Goal: Information Seeking & Learning: Learn about a topic

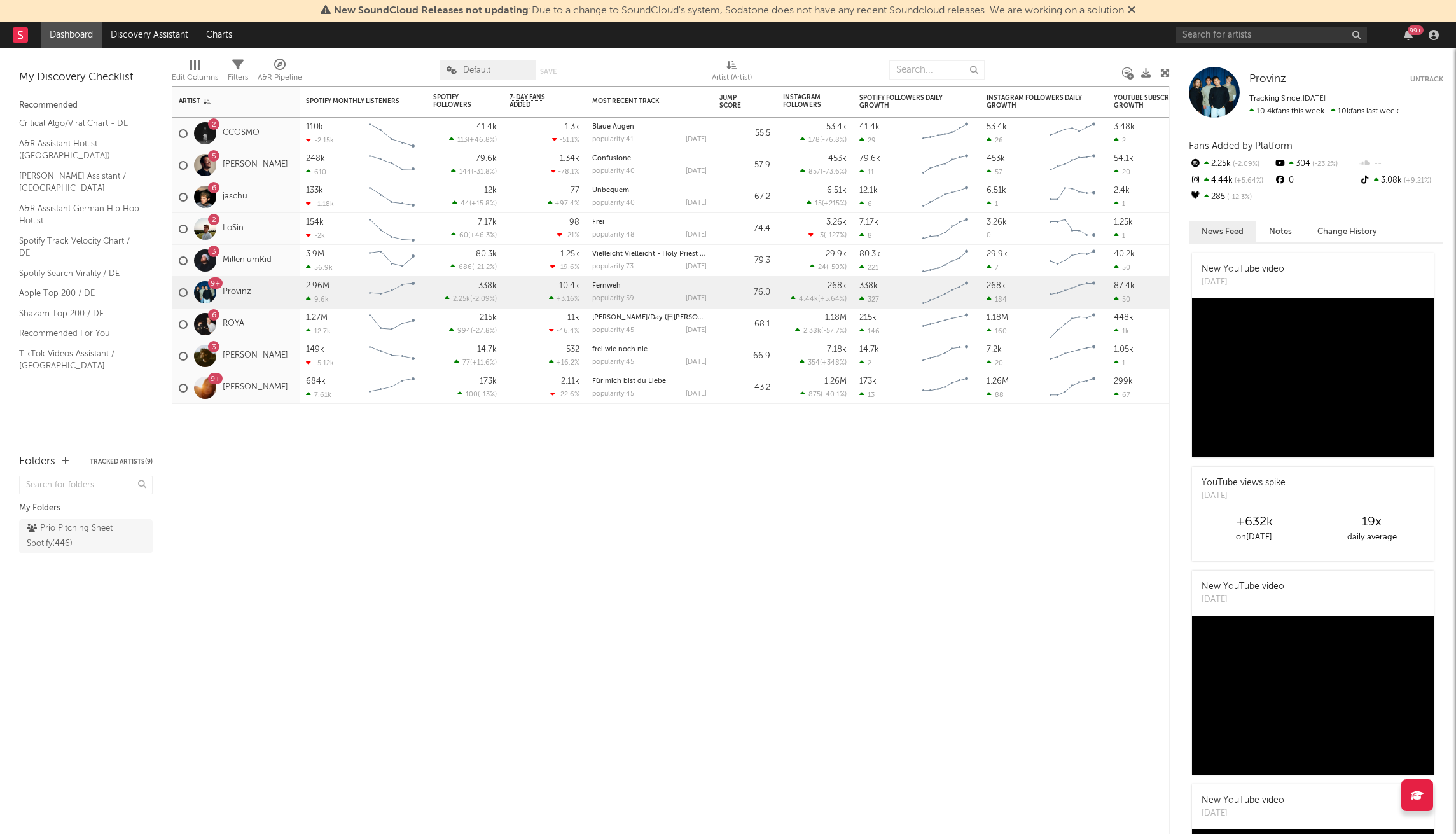
click at [1264, 78] on span "Provinz" at bounding box center [1268, 79] width 37 height 11
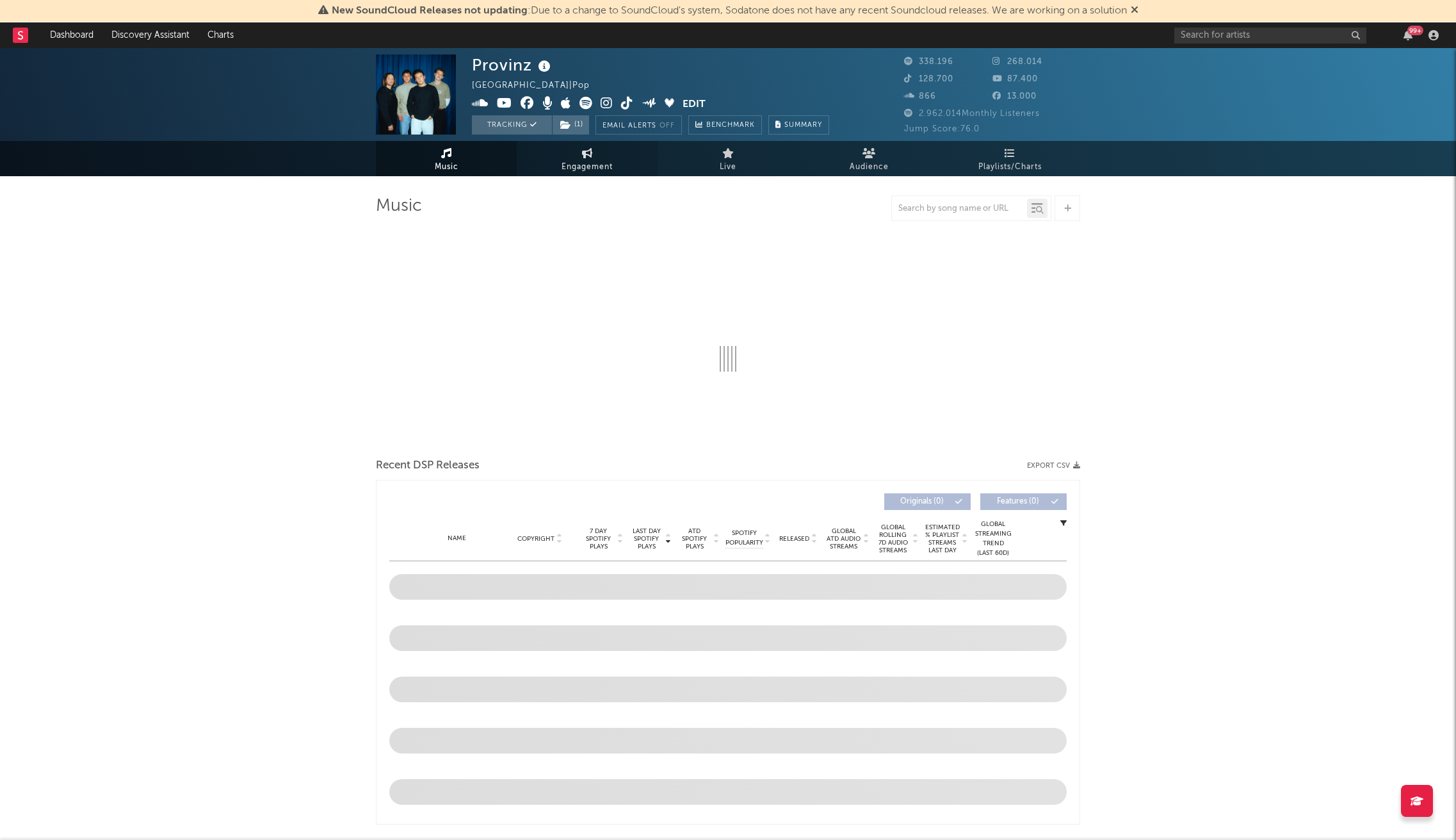
click at [585, 165] on span "Engagement" at bounding box center [587, 167] width 51 height 15
select select "1w"
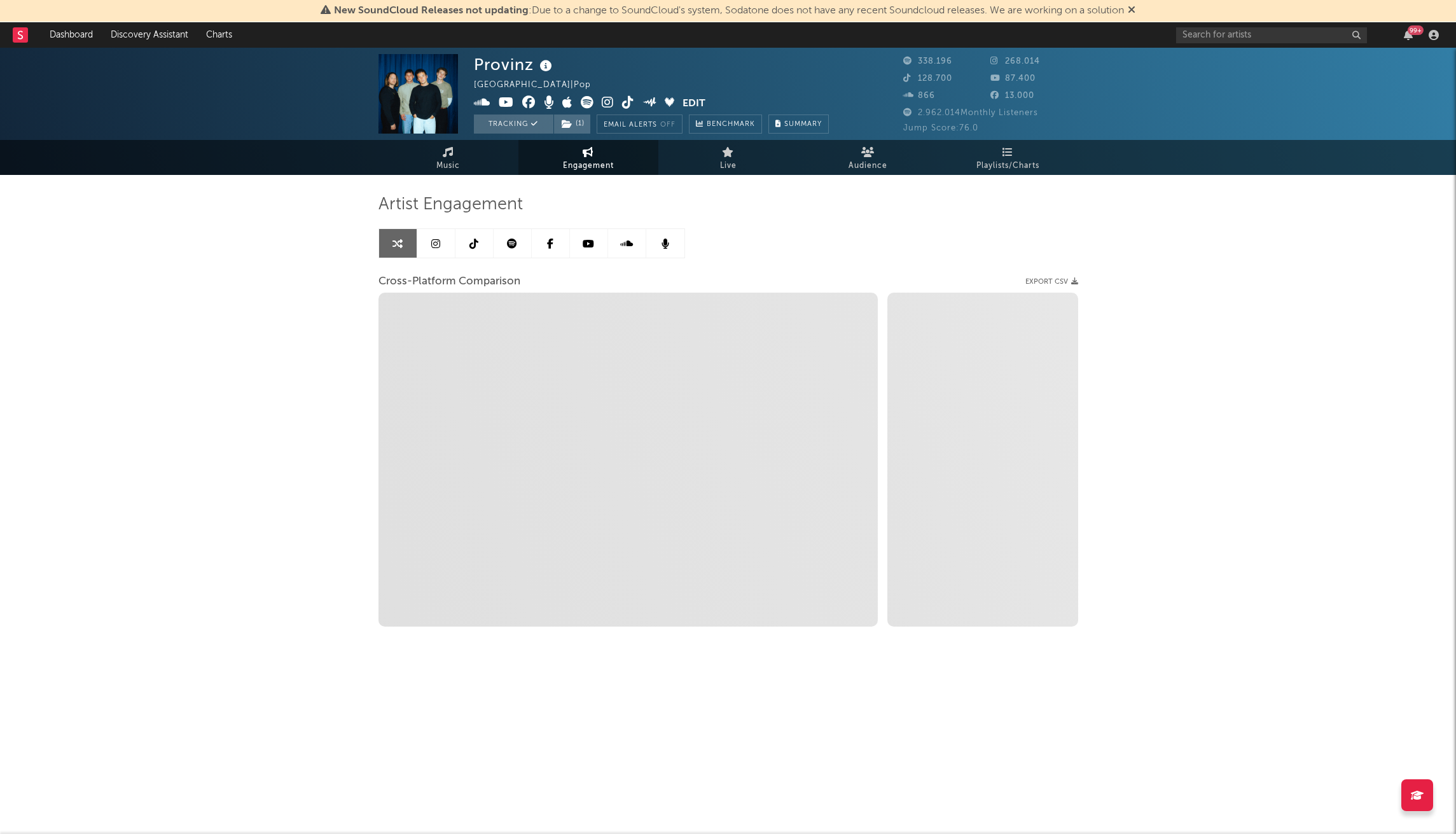
click at [510, 244] on icon at bounding box center [512, 243] width 10 height 10
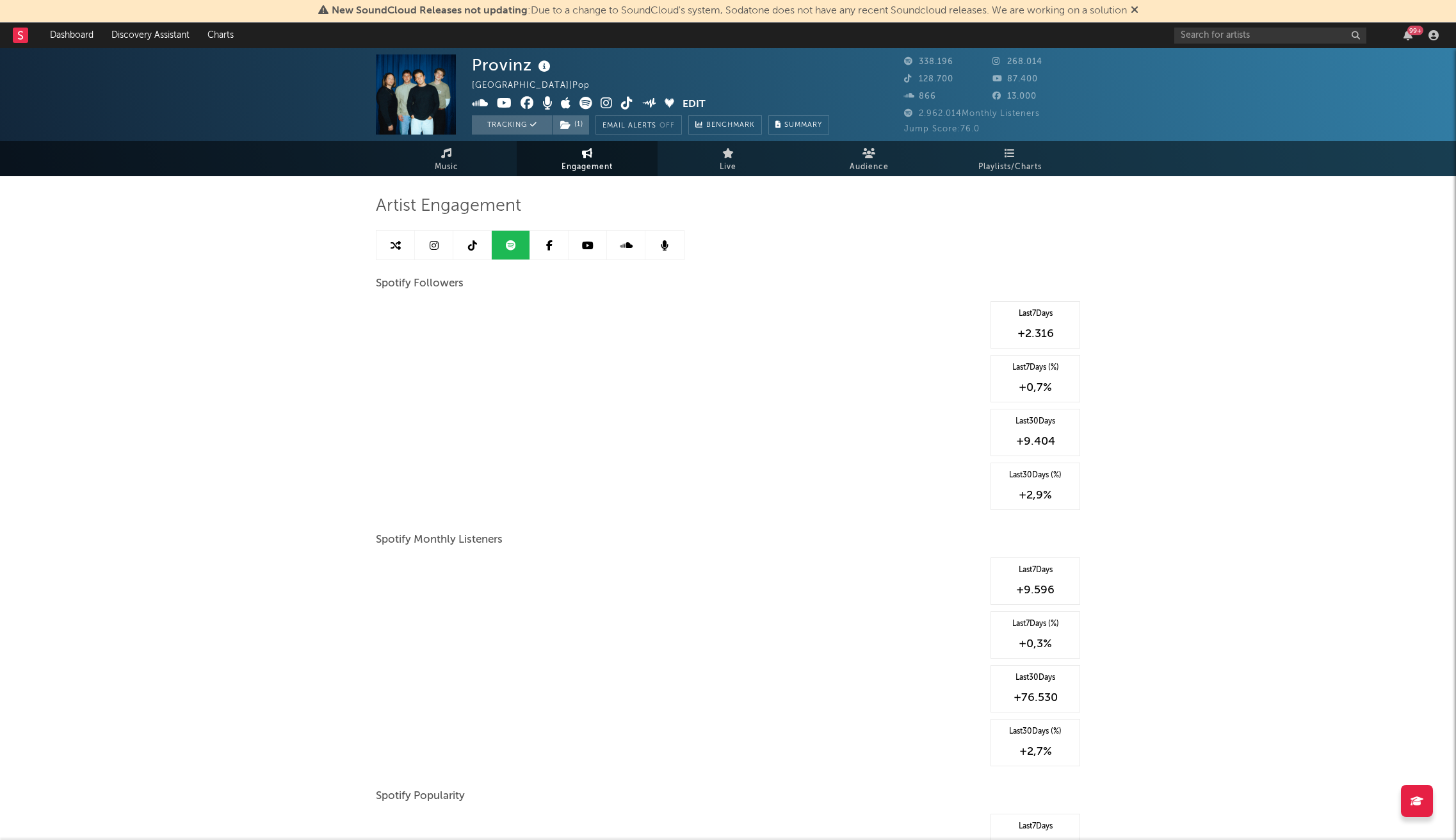
select select "6m"
select select "1w"
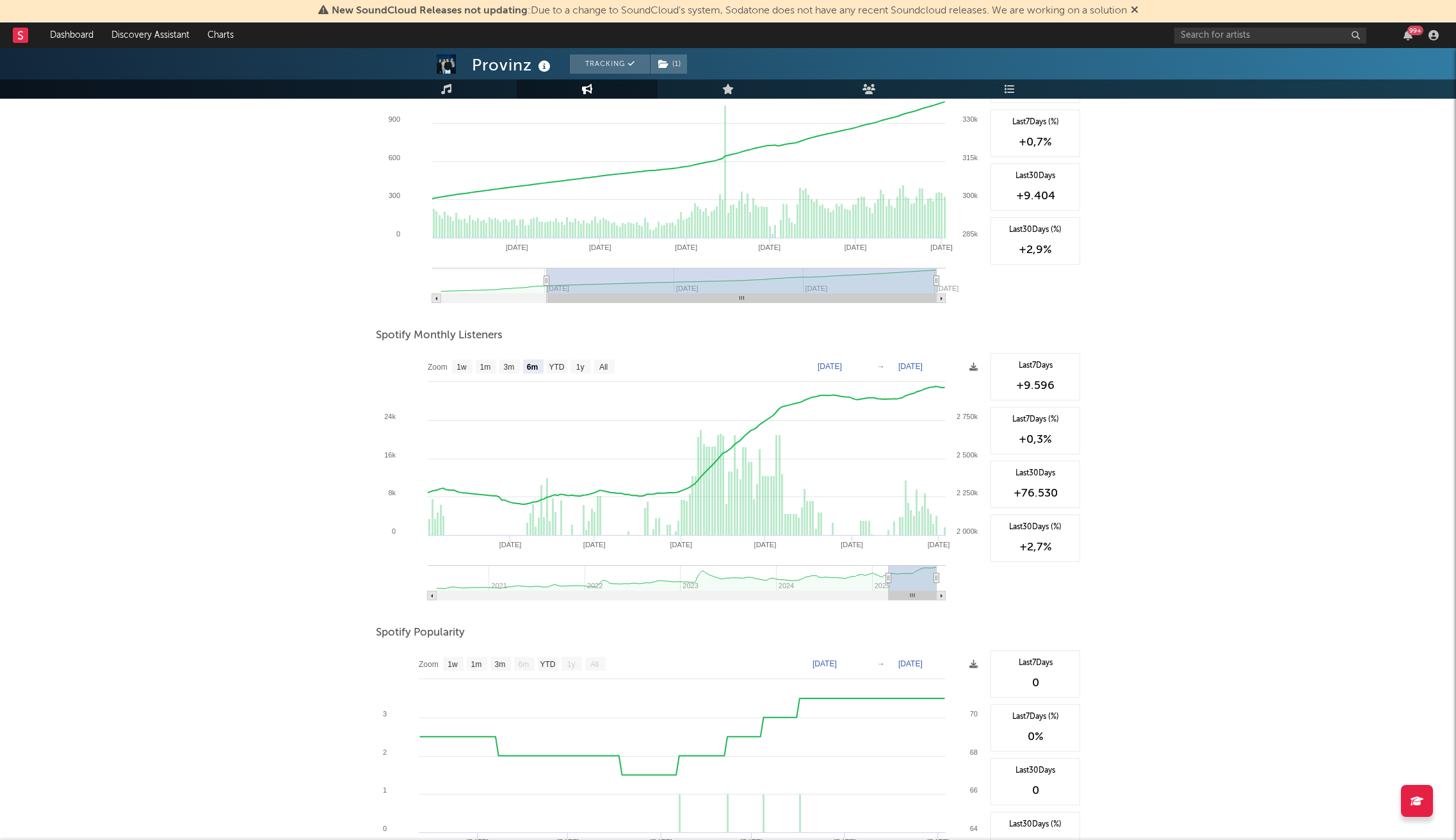
scroll to position [256, 0]
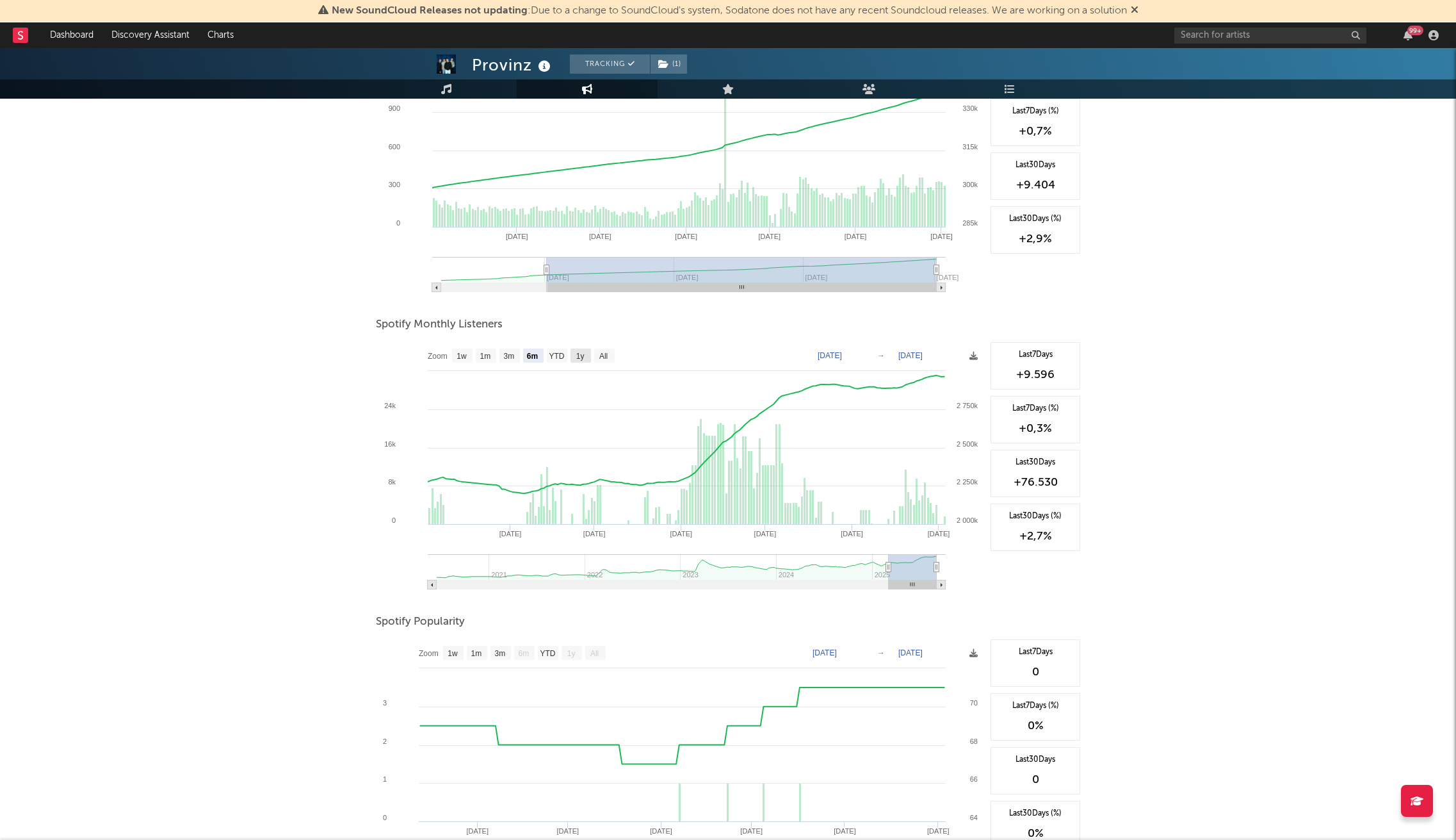
click at [579, 354] on text "1y" at bounding box center [580, 356] width 8 height 9
select select "1y"
type input "2024-09-03"
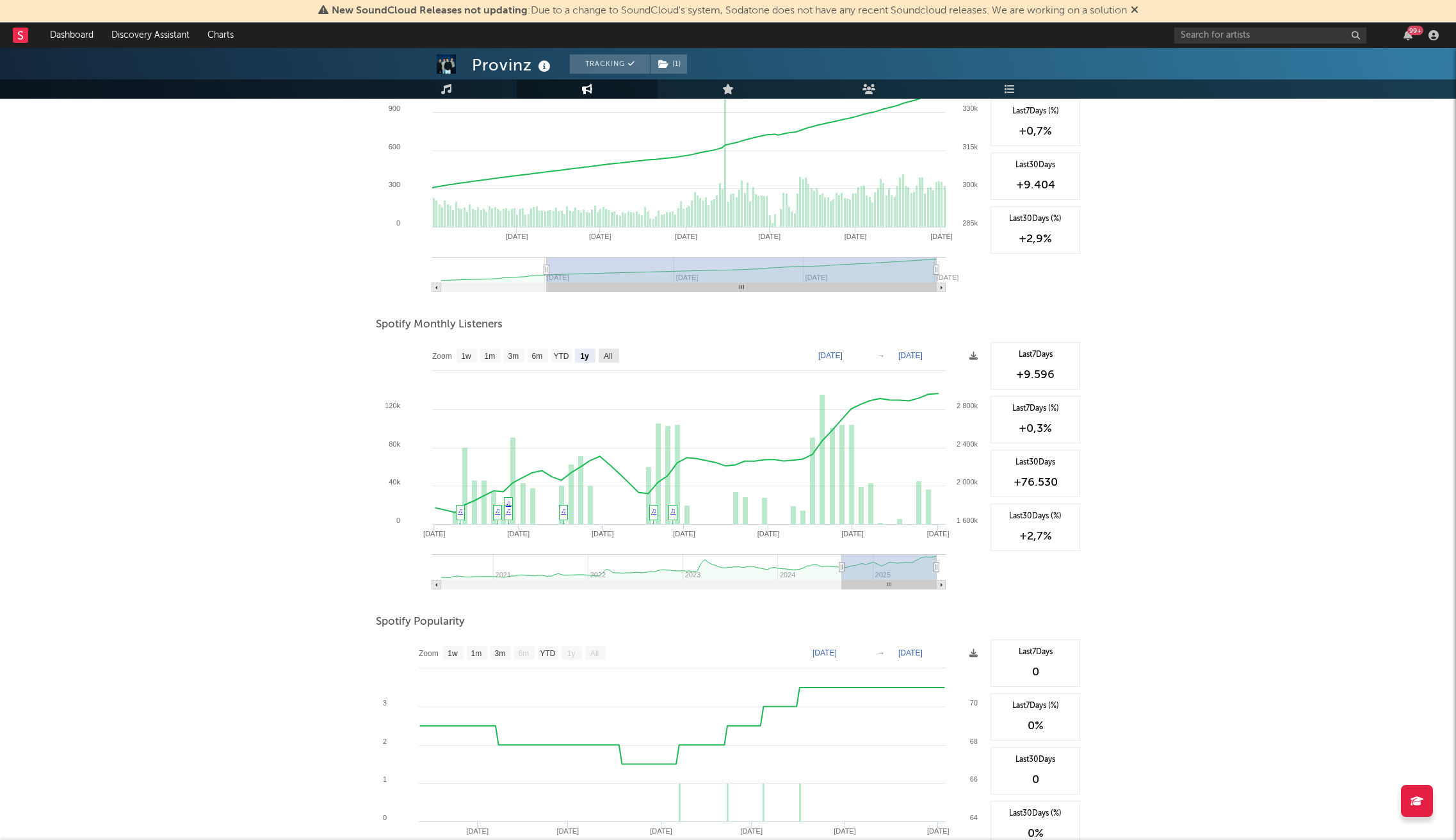
click at [615, 359] on rect at bounding box center [609, 355] width 21 height 14
select select "All"
type input "2020-06-01"
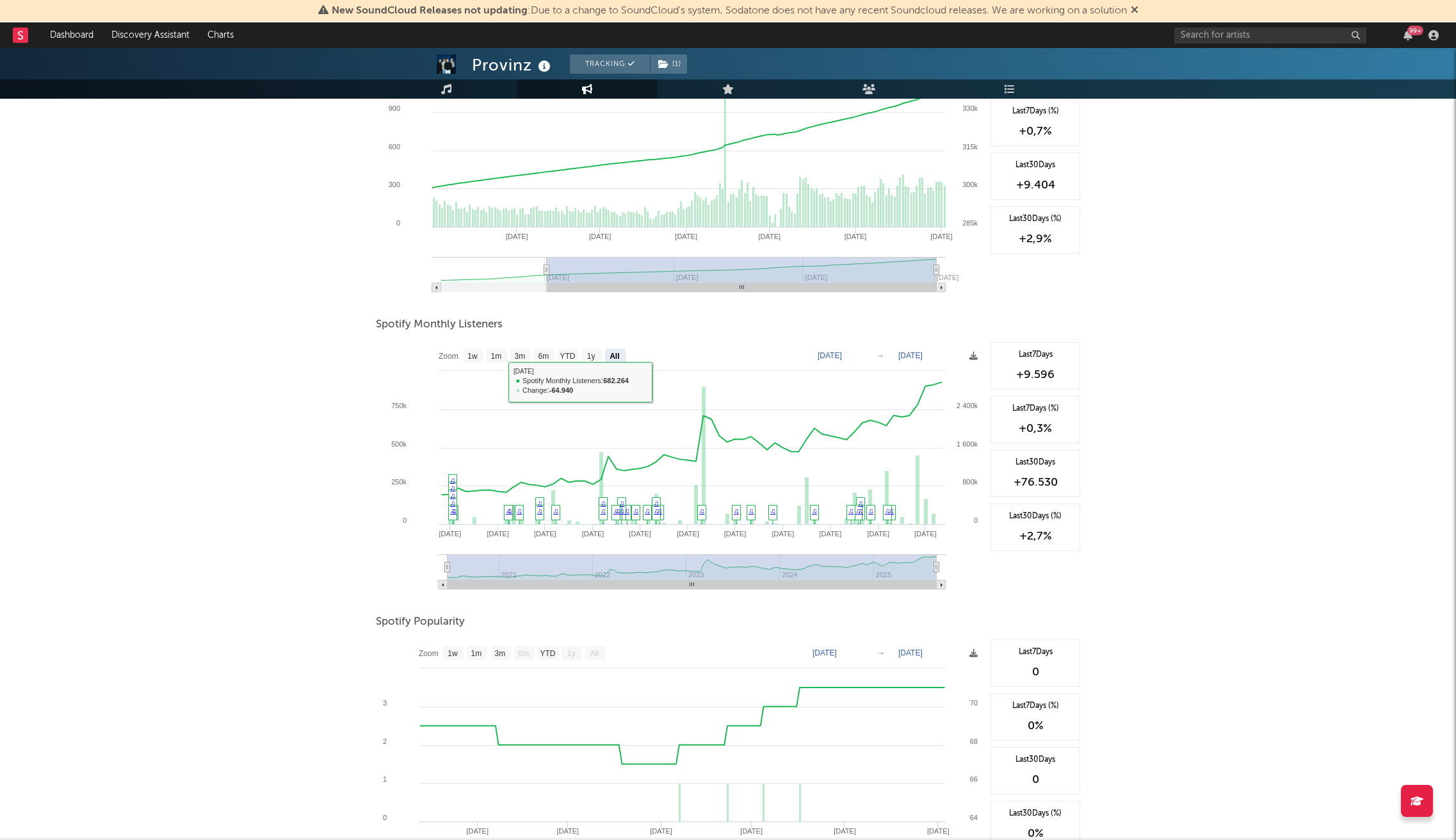
click at [150, 398] on div "Provinz Tracking ( 1 ) Germany | Pop Edit Tracking ( 1 ) Email Alerts Off Bench…" at bounding box center [728, 389] width 1456 height 1194
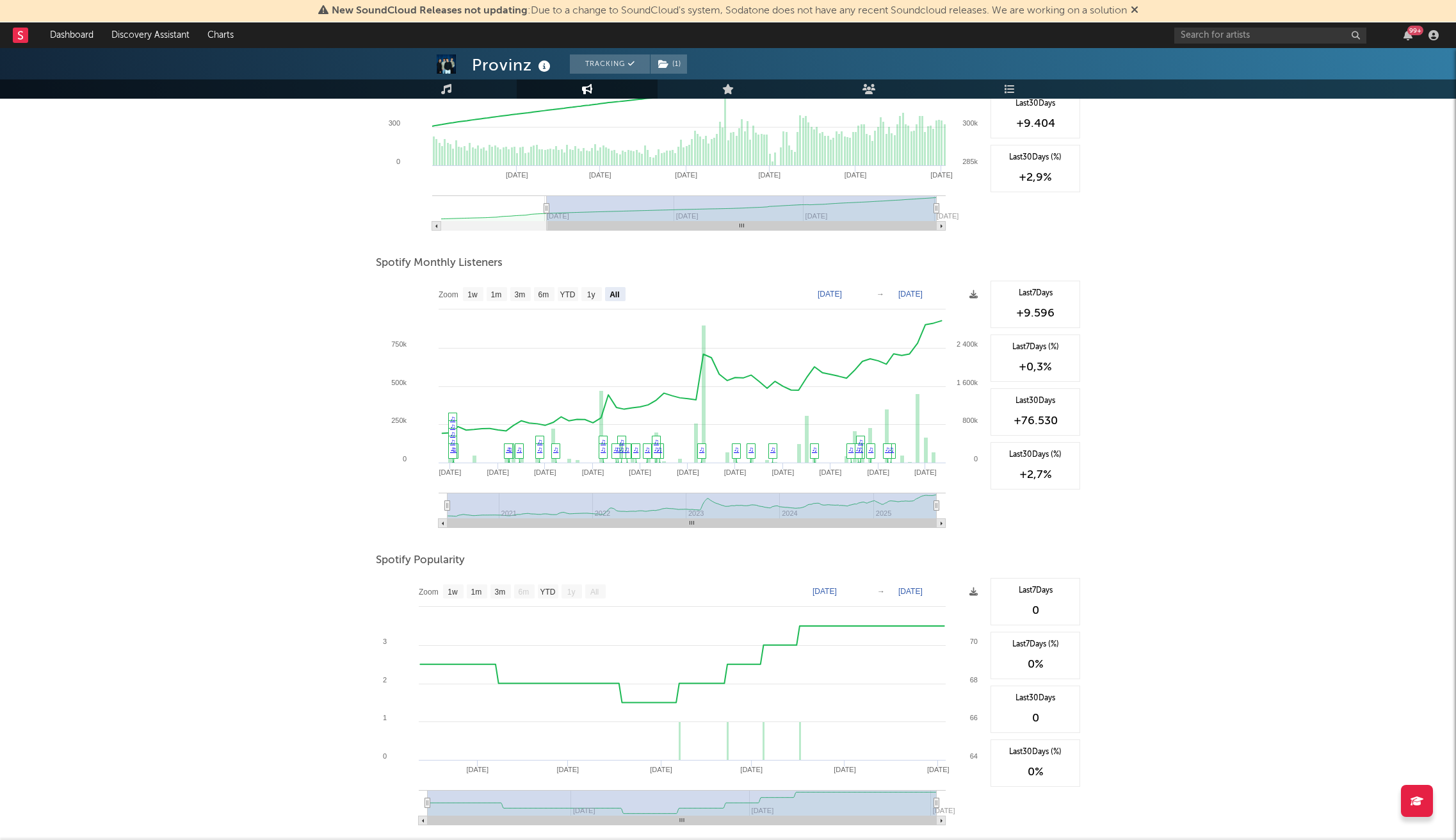
scroll to position [341, 0]
